Goal: Check status: Check status

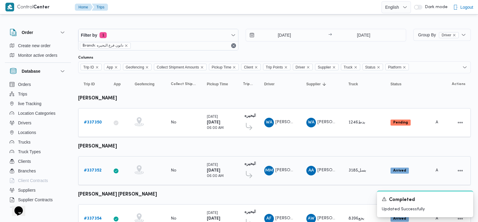
click at [98, 170] on b "# 337352" at bounding box center [93, 171] width 18 height 4
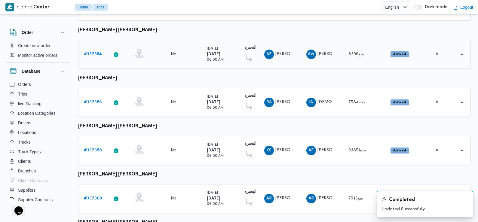
click at [93, 52] on b "# 337354" at bounding box center [93, 54] width 18 height 4
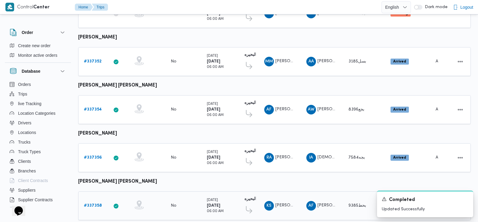
scroll to position [107, 0]
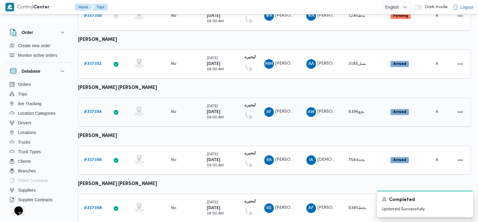
click at [96, 111] on b "# 337354" at bounding box center [93, 112] width 18 height 4
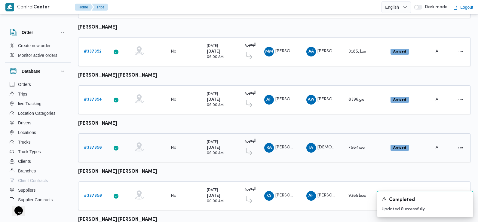
click at [95, 146] on b "# 337356" at bounding box center [93, 148] width 18 height 4
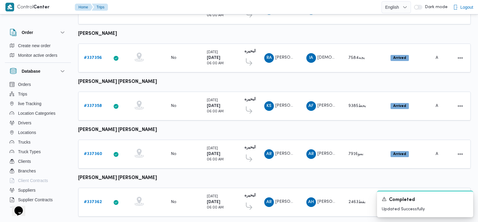
scroll to position [231, 0]
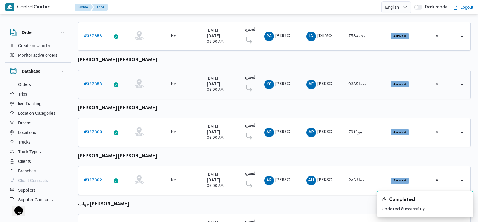
click at [92, 82] on b "# 337358" at bounding box center [93, 84] width 18 height 4
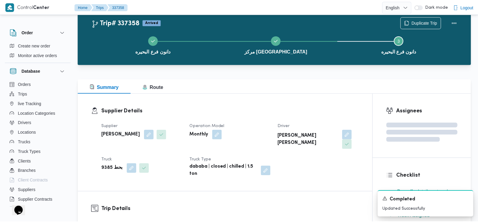
scroll to position [231, 0]
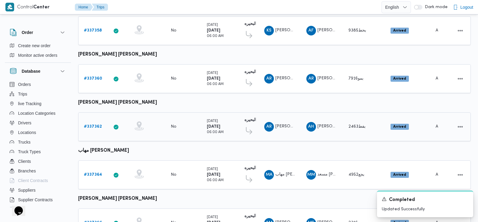
scroll to position [298, 0]
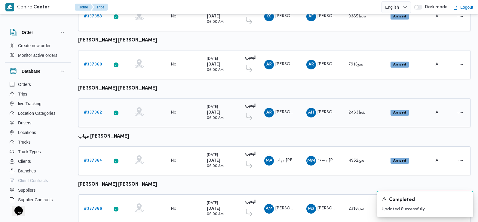
click at [94, 111] on b "# 337362" at bounding box center [93, 113] width 18 height 4
